Goal: Information Seeking & Learning: Check status

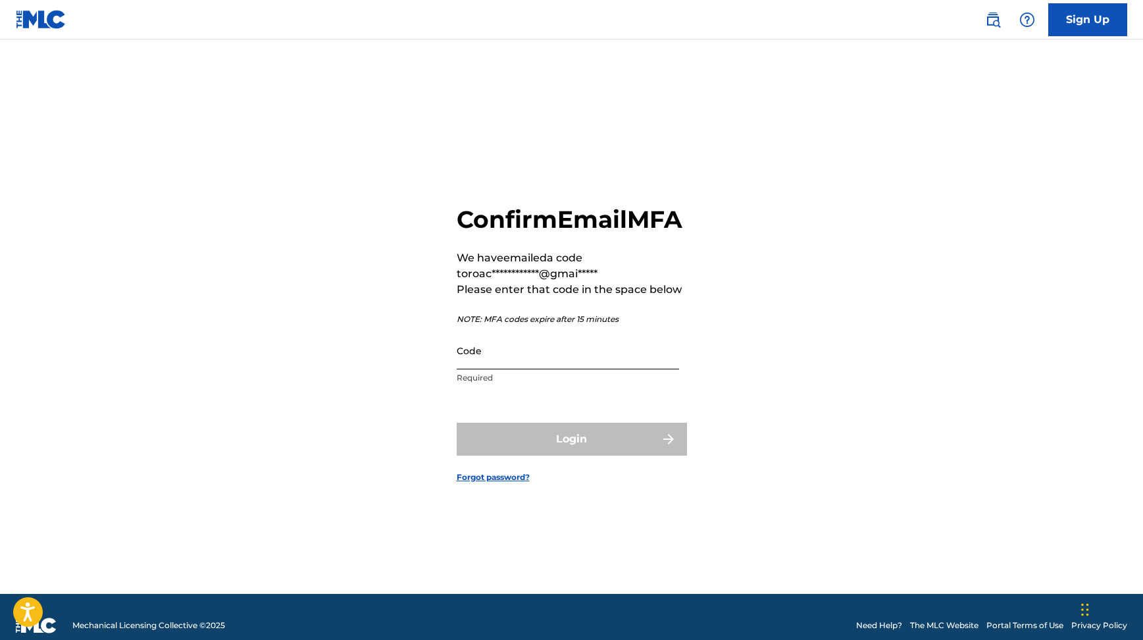
click at [554, 369] on input "Code" at bounding box center [568, 351] width 222 height 38
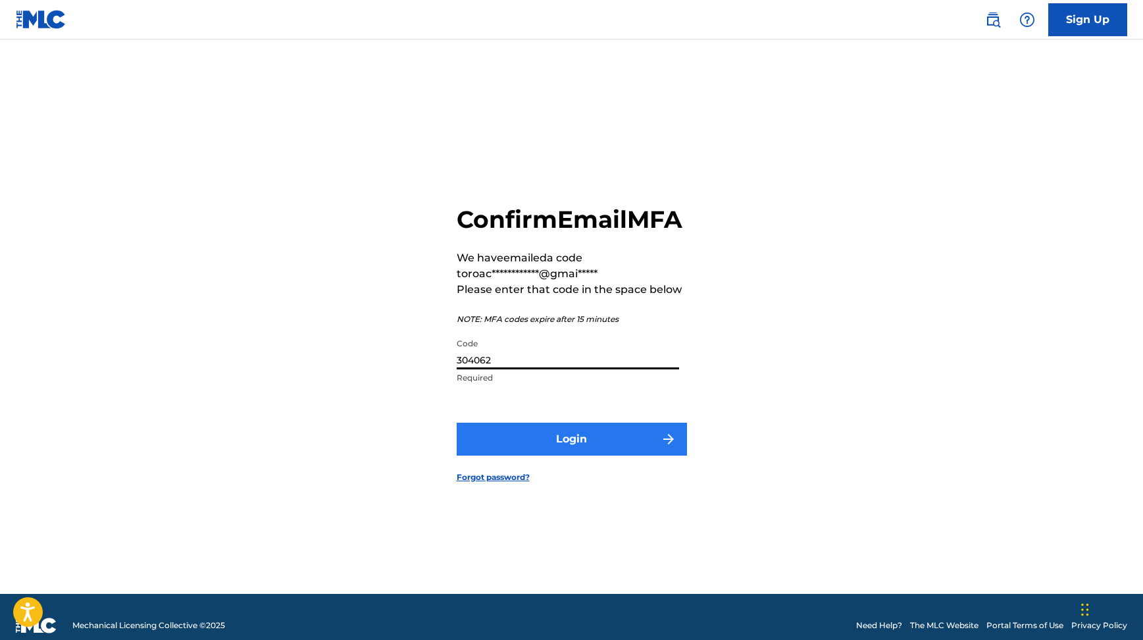
type input "304062"
click at [606, 442] on button "Login" at bounding box center [572, 438] width 230 height 33
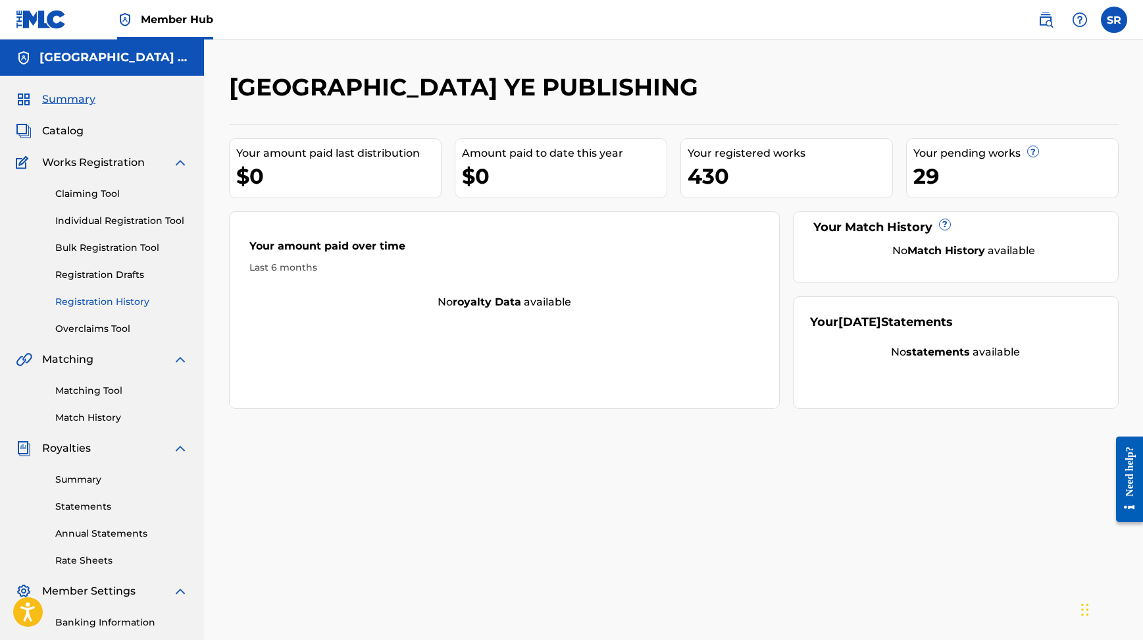
click at [123, 303] on link "Registration History" at bounding box center [121, 302] width 133 height 14
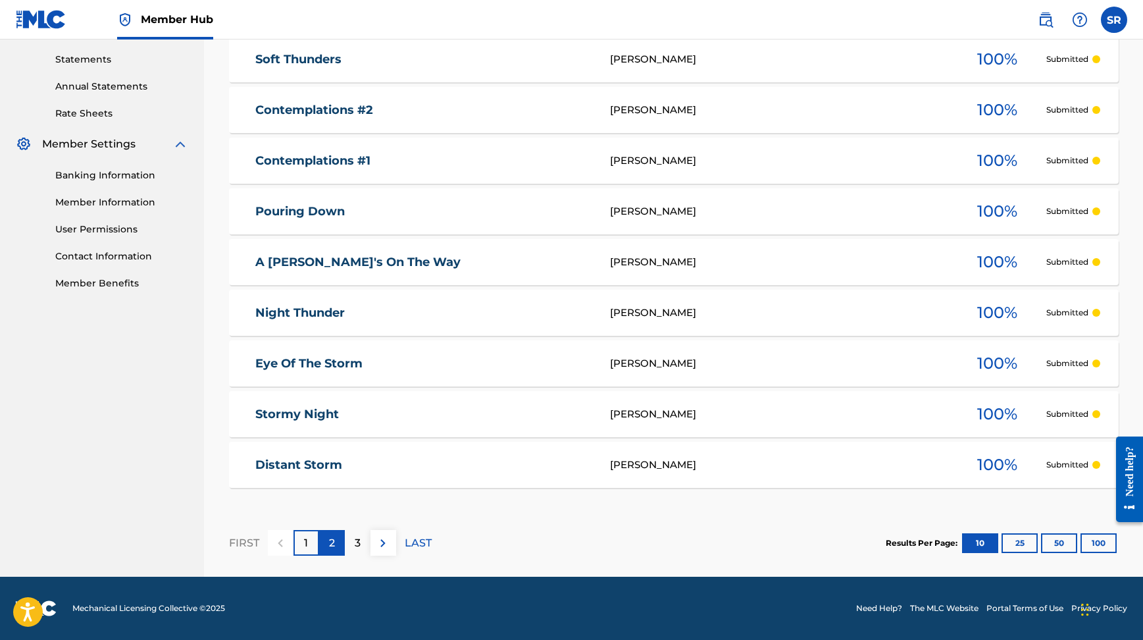
click at [340, 551] on div "2" at bounding box center [332, 543] width 26 height 26
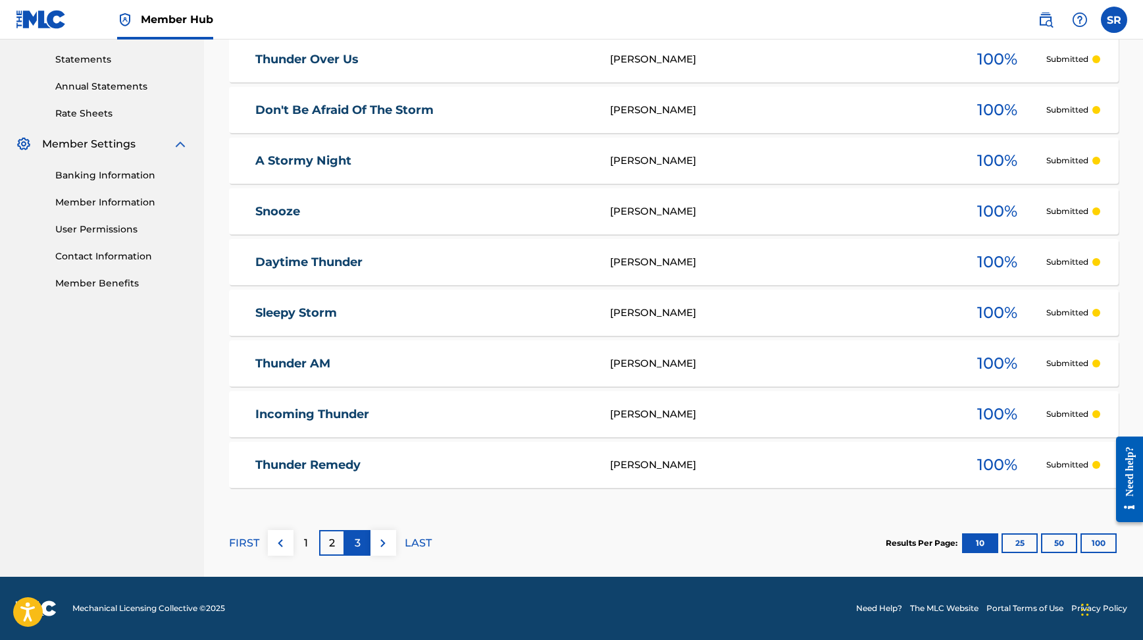
click at [367, 542] on div "3" at bounding box center [358, 543] width 26 height 26
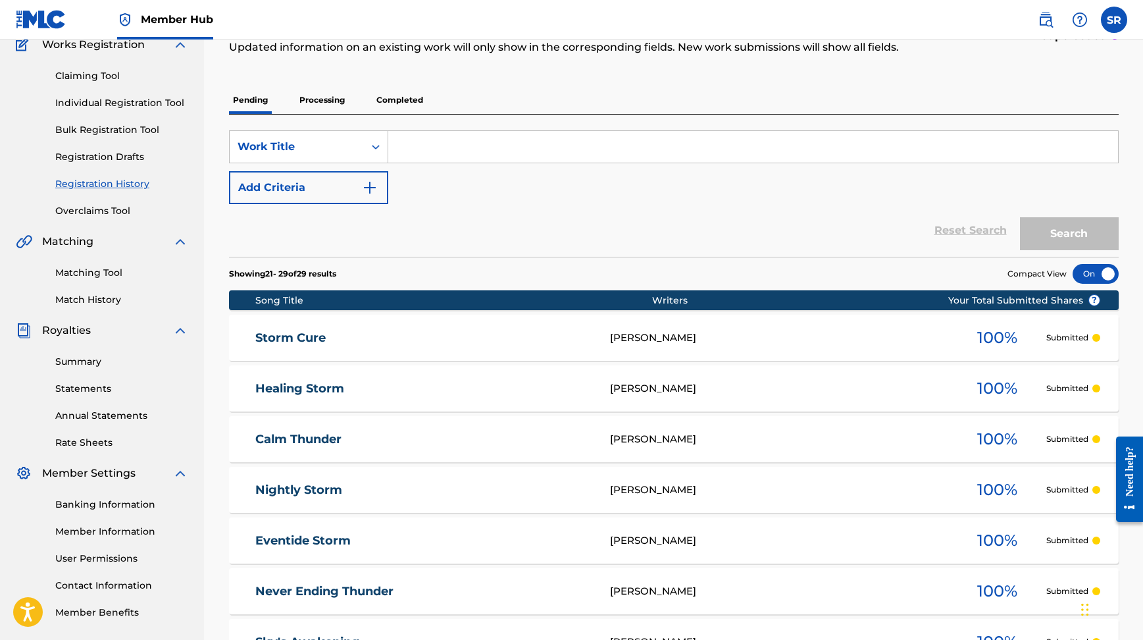
scroll to position [78, 0]
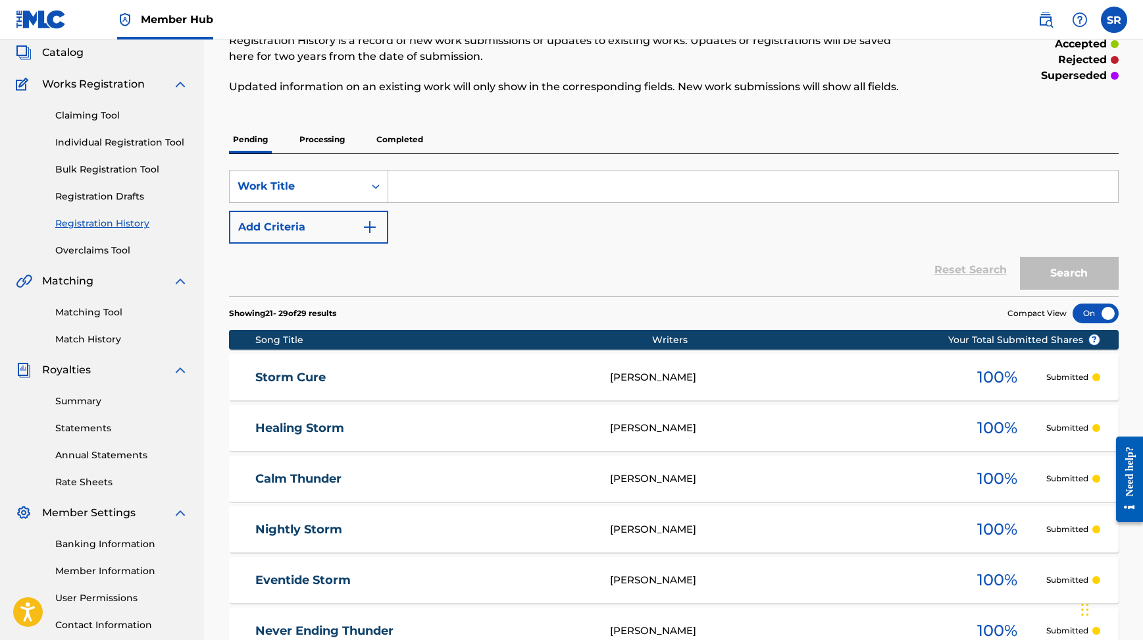
click at [298, 143] on p "Processing" at bounding box center [321, 140] width 53 height 28
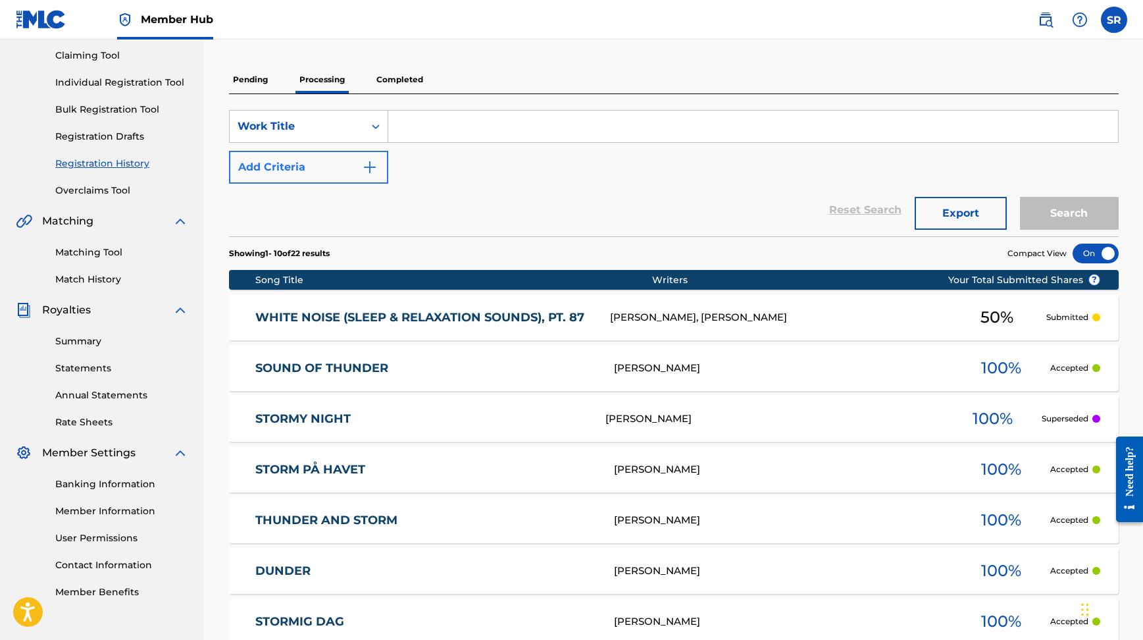
scroll to position [104, 0]
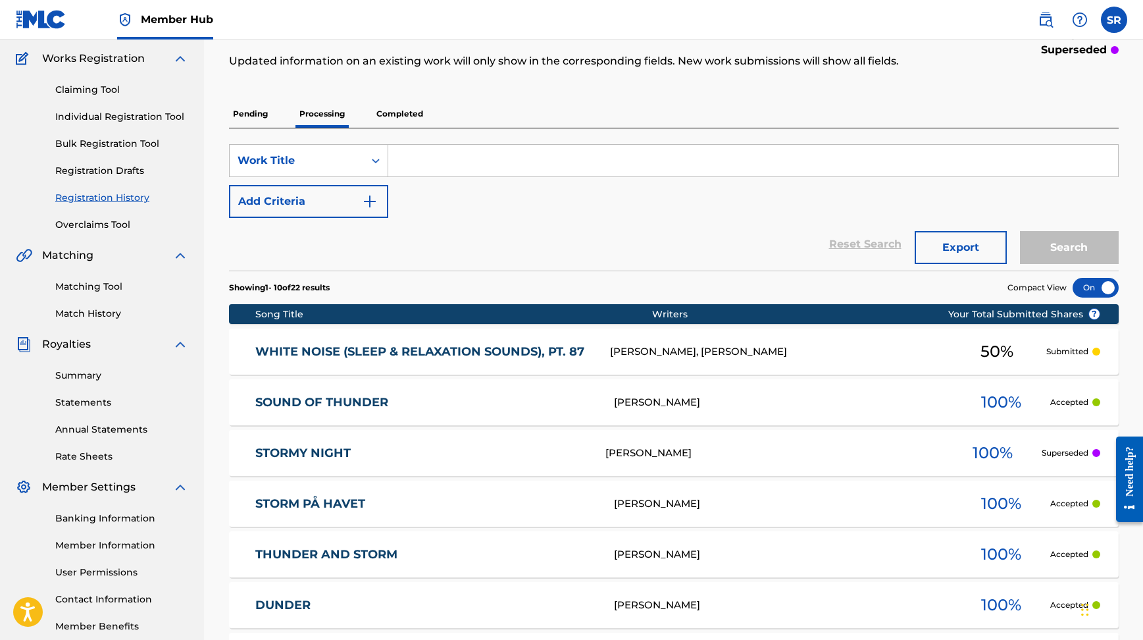
click at [398, 113] on p "Completed" at bounding box center [399, 114] width 55 height 28
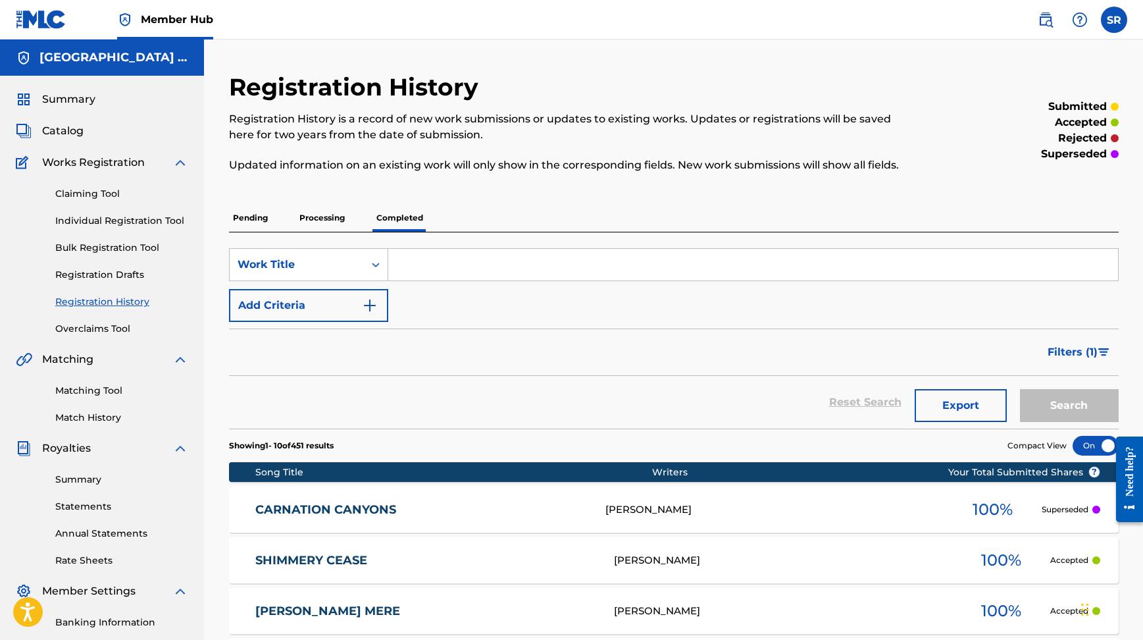
click at [249, 220] on p "Pending" at bounding box center [250, 218] width 43 height 28
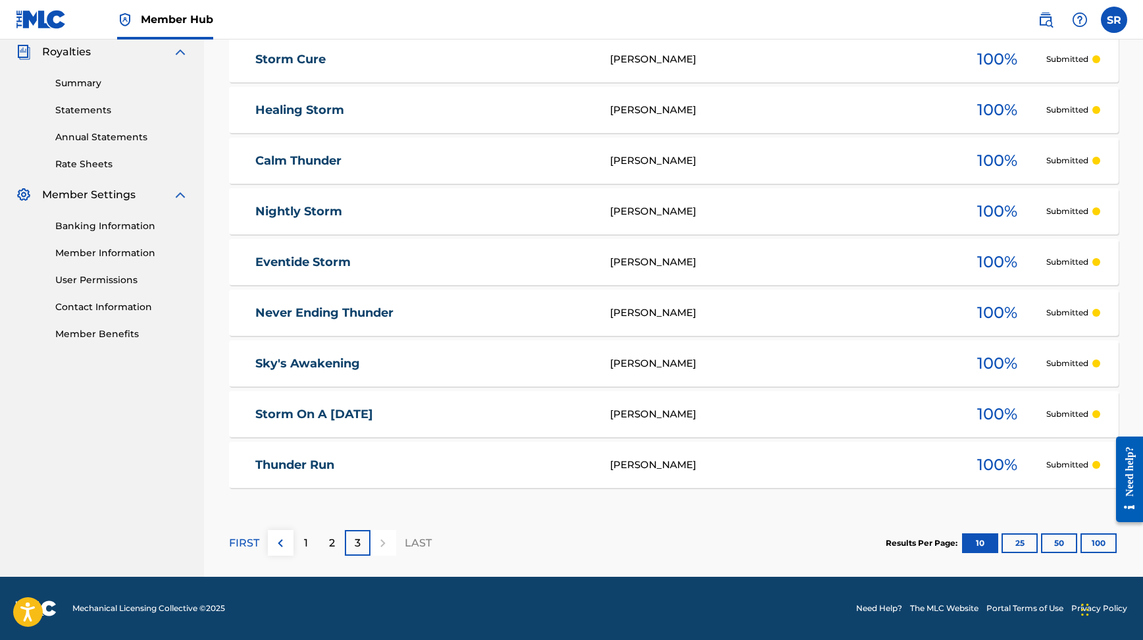
scroll to position [396, 0]
